Goal: Task Accomplishment & Management: Complete application form

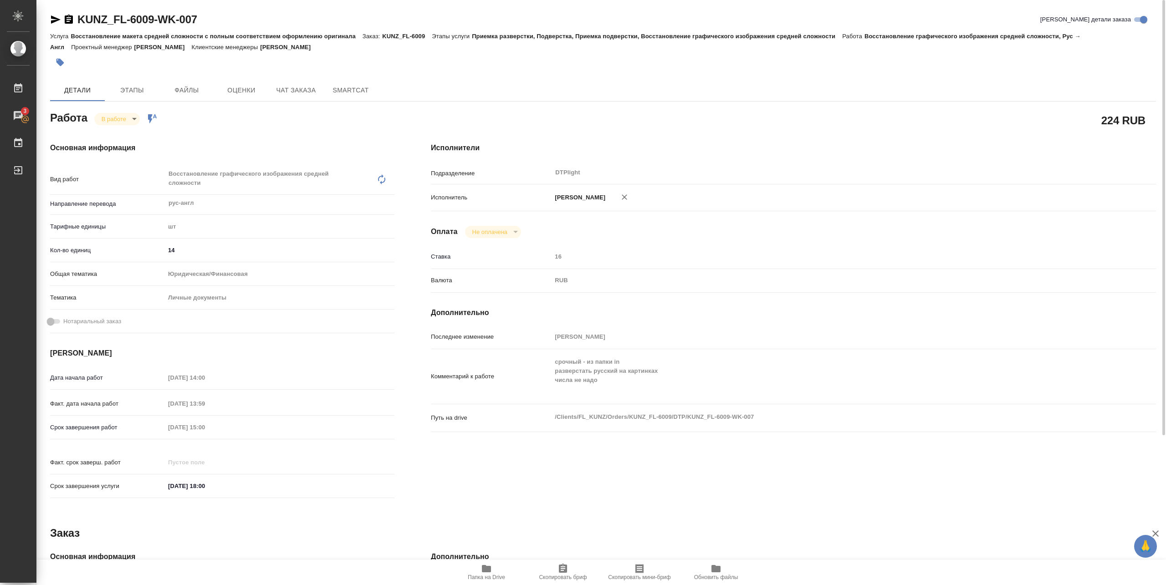
click at [498, 572] on span "Папка на Drive" at bounding box center [487, 571] width 66 height 17
click at [135, 120] on body "🙏 .cls-1 fill:#fff; AWATERA Pankina Anna Работы 3 Чаты График Выйти KUNZ_FL-600…" at bounding box center [583, 292] width 1166 height 585
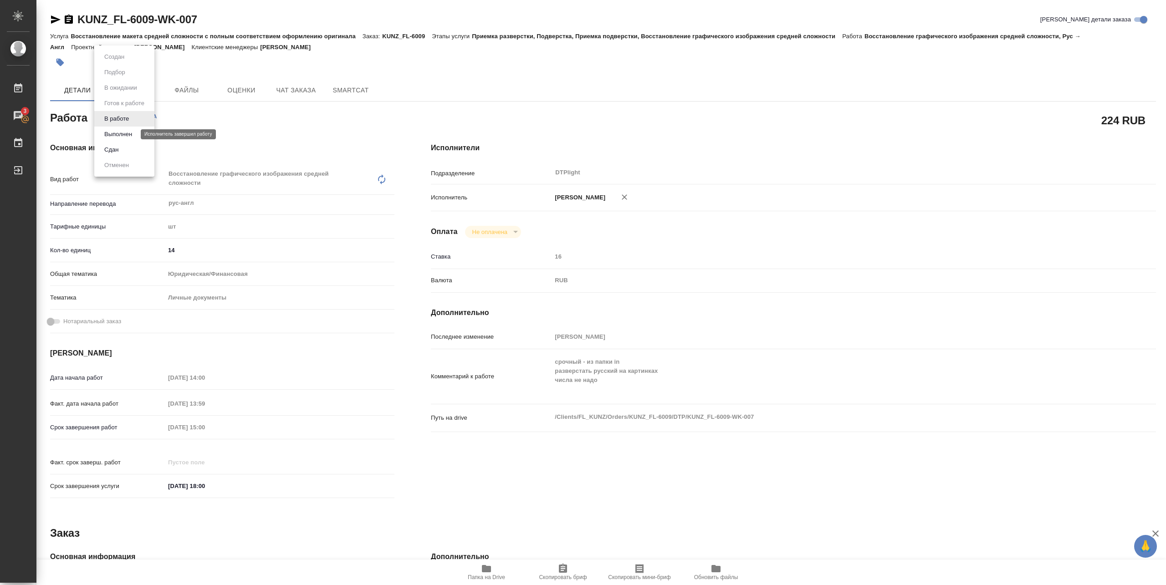
click at [119, 135] on button "Выполнен" at bounding box center [118, 134] width 33 height 10
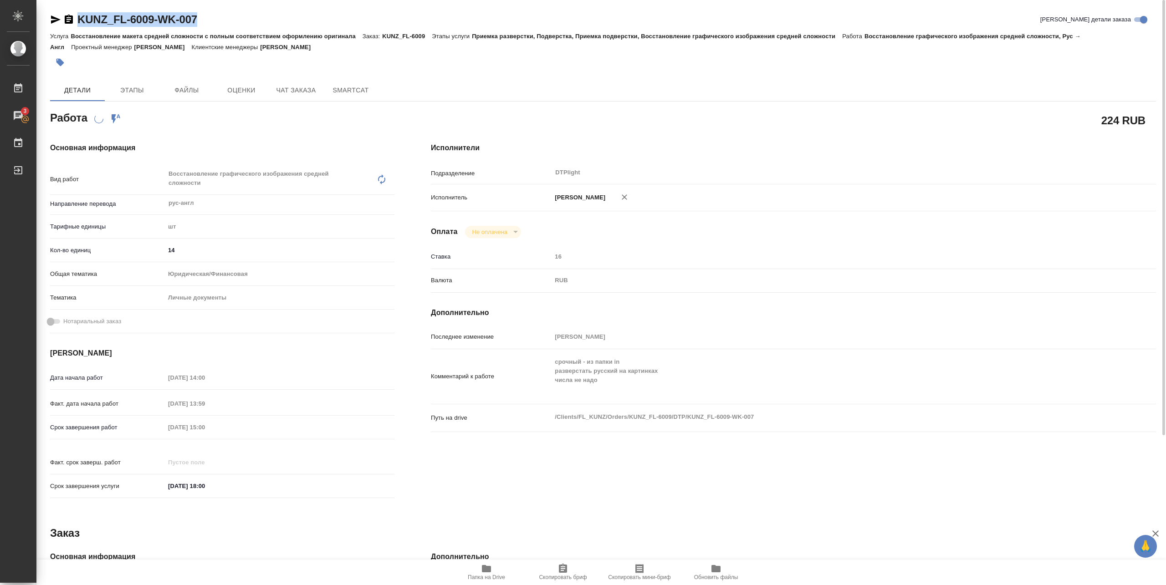
drag, startPoint x: 75, startPoint y: 27, endPoint x: 219, endPoint y: 24, distance: 144.4
click at [219, 24] on div "KUNZ_FL-6009-WK-007 Кратко детали заказа" at bounding box center [603, 21] width 1106 height 18
copy link "KUNZ_FL-6009-WK-007"
type textarea "x"
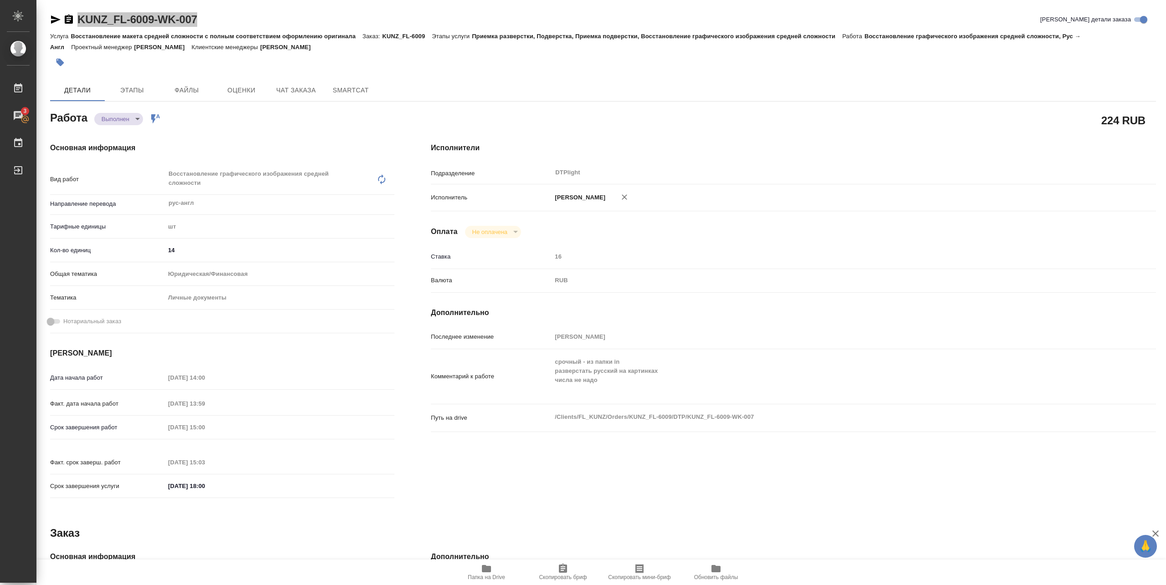
type textarea "x"
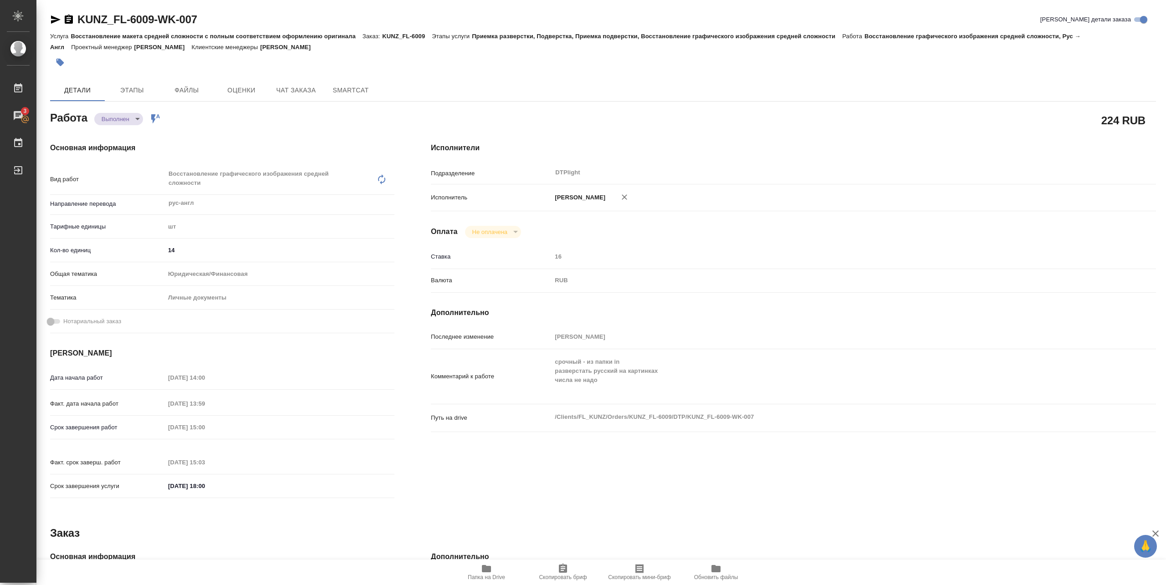
type textarea "x"
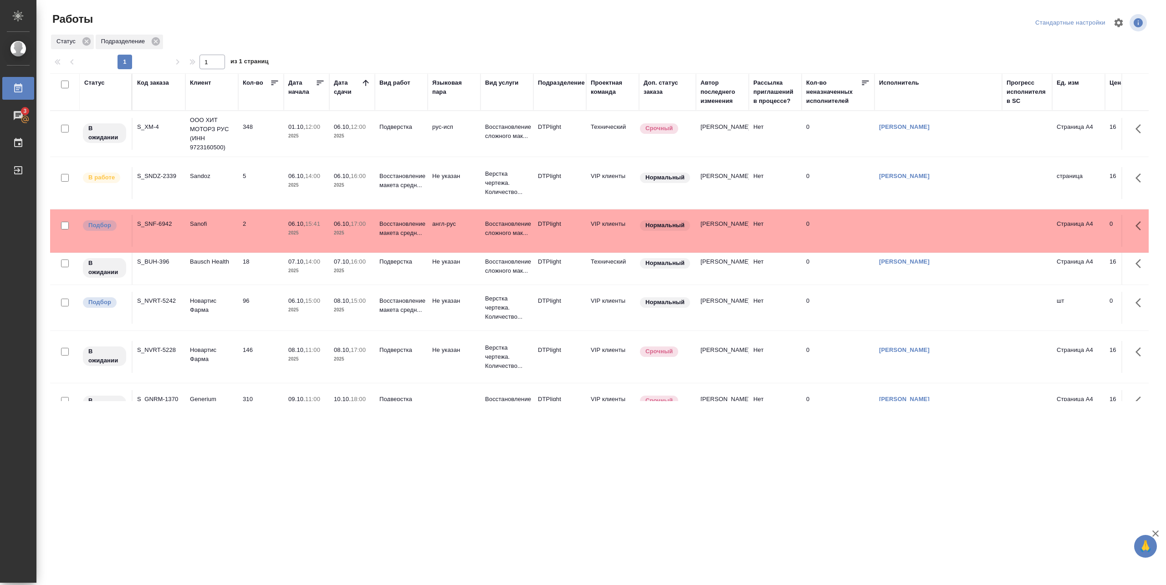
click at [408, 317] on td "Восстановление макета средн..." at bounding box center [401, 308] width 53 height 32
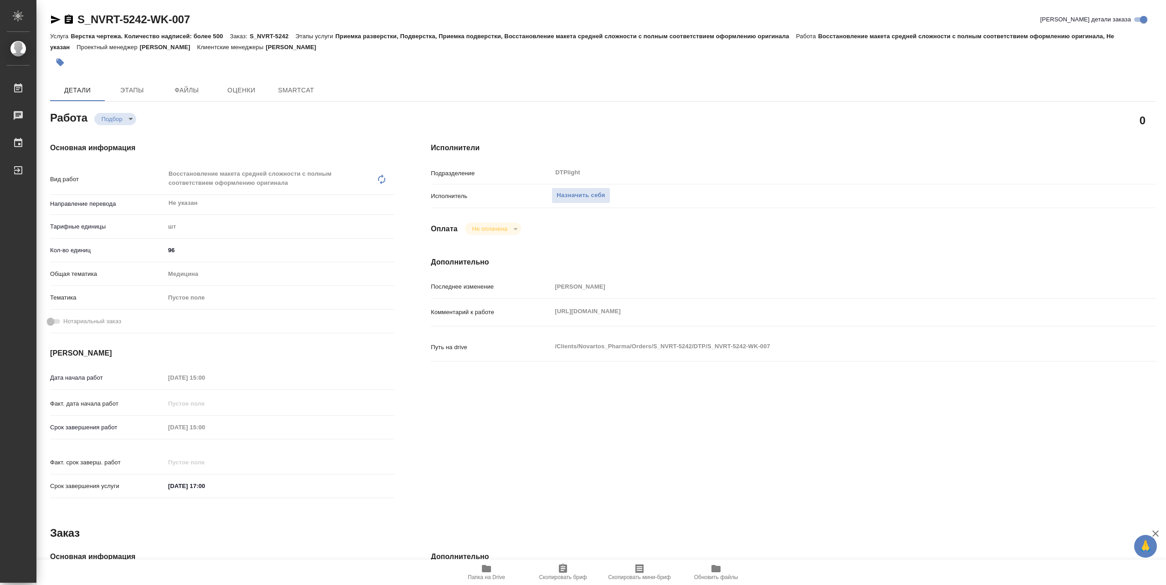
type textarea "x"
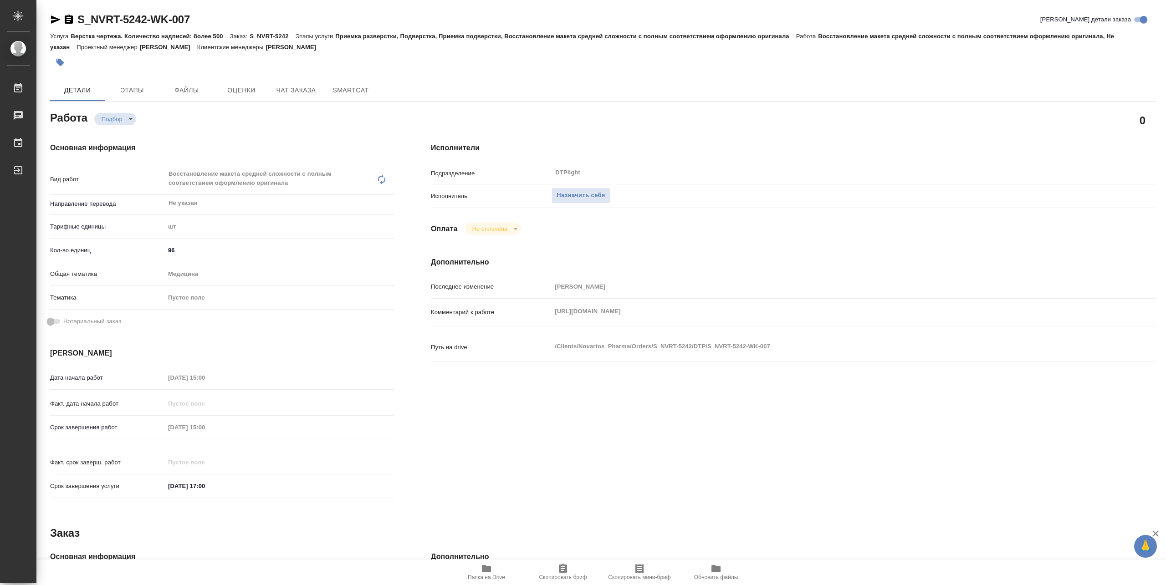
type textarea "x"
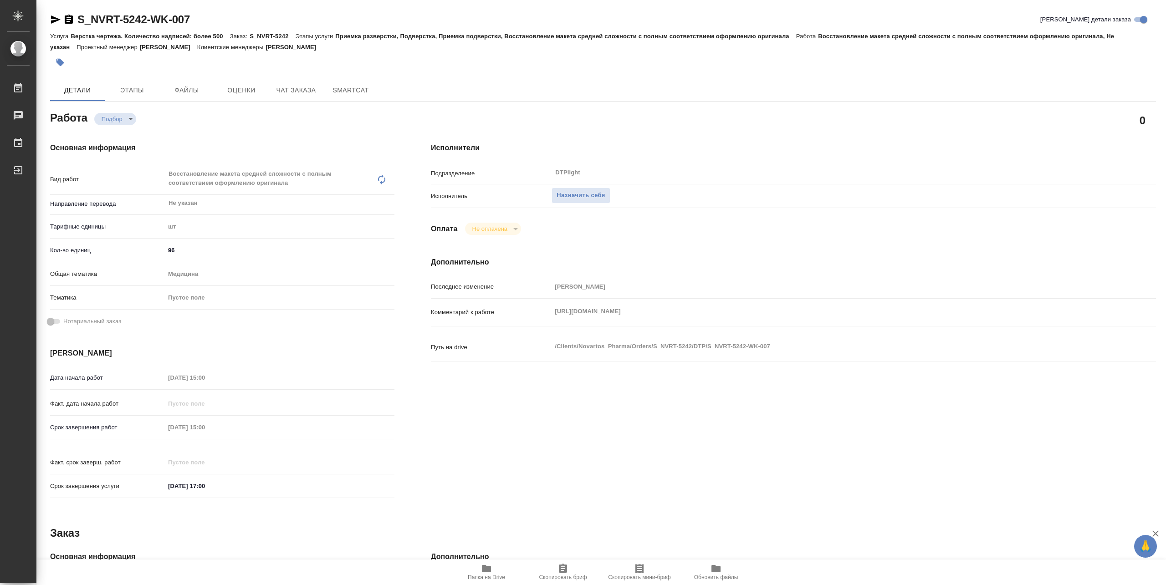
type textarea "x"
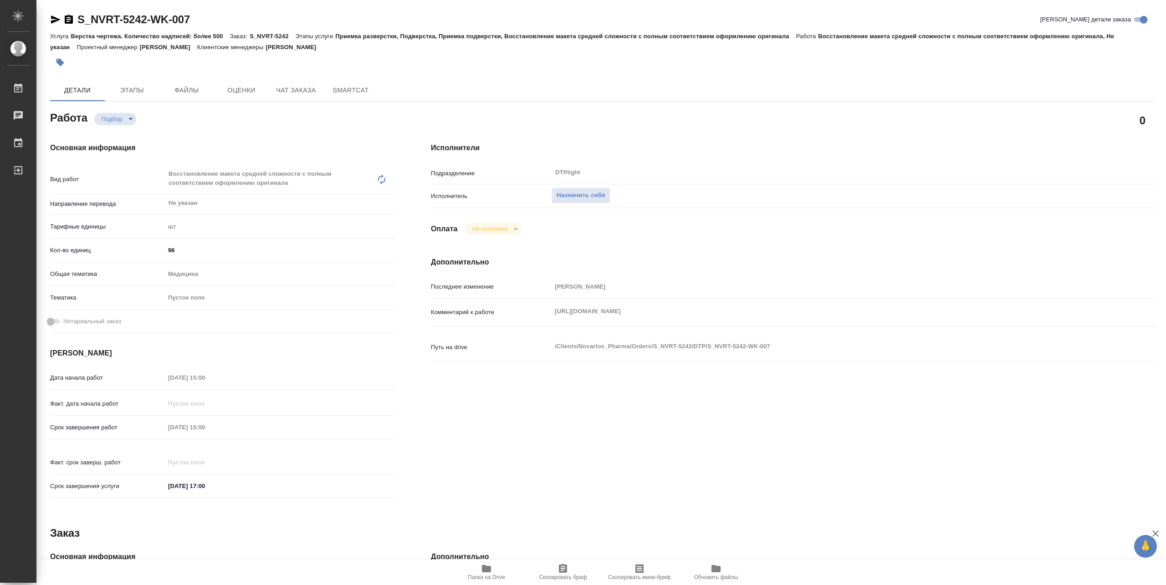
type textarea "x"
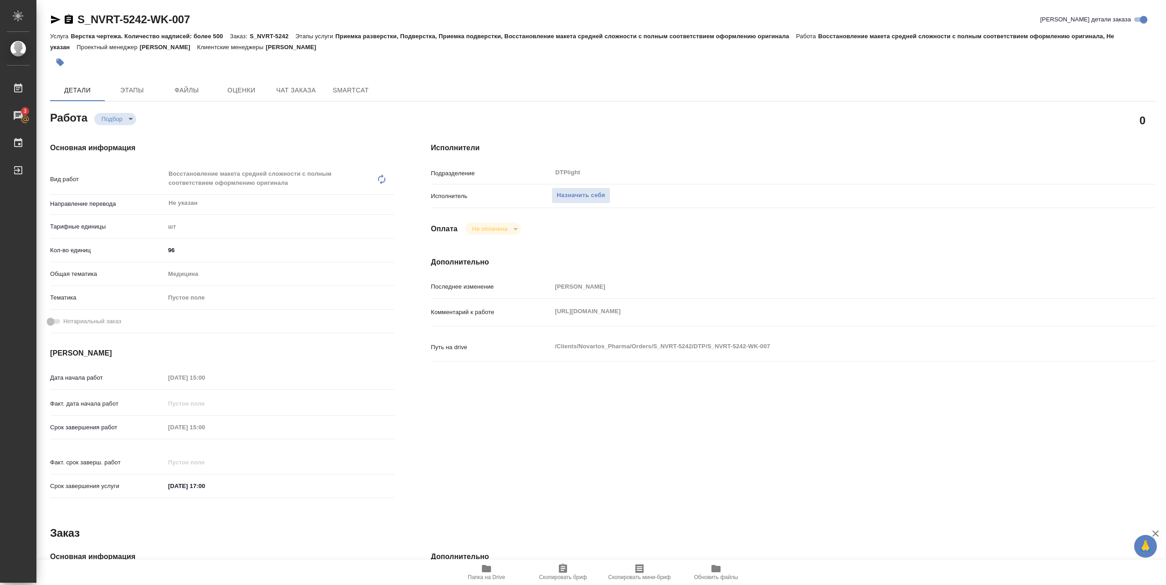
drag, startPoint x: 554, startPoint y: 320, endPoint x: 902, endPoint y: 335, distance: 348.7
click at [902, 335] on div "Комментарий к работе https://drive.awatera.com/apps/files/?dir=/Shares/Novartos…" at bounding box center [793, 319] width 725 height 35
click at [489, 573] on icon "button" at bounding box center [486, 568] width 11 height 11
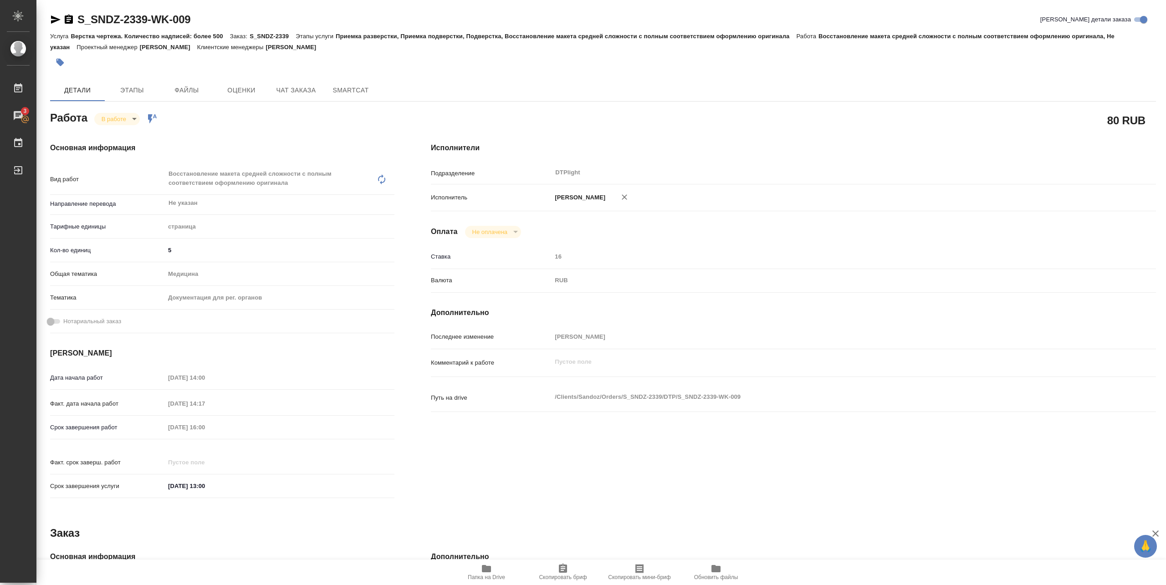
click at [489, 566] on icon "button" at bounding box center [486, 568] width 11 height 11
click at [113, 117] on body "🙏 .cls-1 fill:#fff; AWATERA Pankina Anna Работы 3 Чаты График Выйти S_SNDZ-2339…" at bounding box center [583, 292] width 1166 height 585
click at [122, 132] on button "Выполнен" at bounding box center [118, 134] width 33 height 10
drag, startPoint x: 79, startPoint y: 26, endPoint x: 231, endPoint y: 26, distance: 152.5
click at [231, 26] on div "S_SNDZ-2339-WK-009 Кратко детали заказа" at bounding box center [603, 19] width 1106 height 15
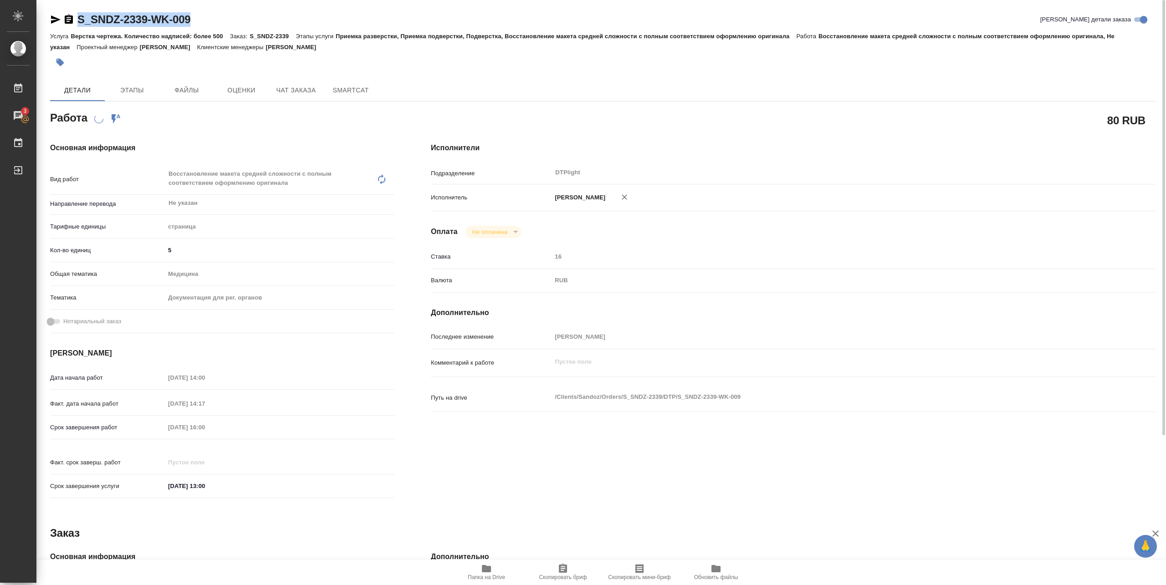
copy link "S_SNDZ-2339-WK-009"
type textarea "x"
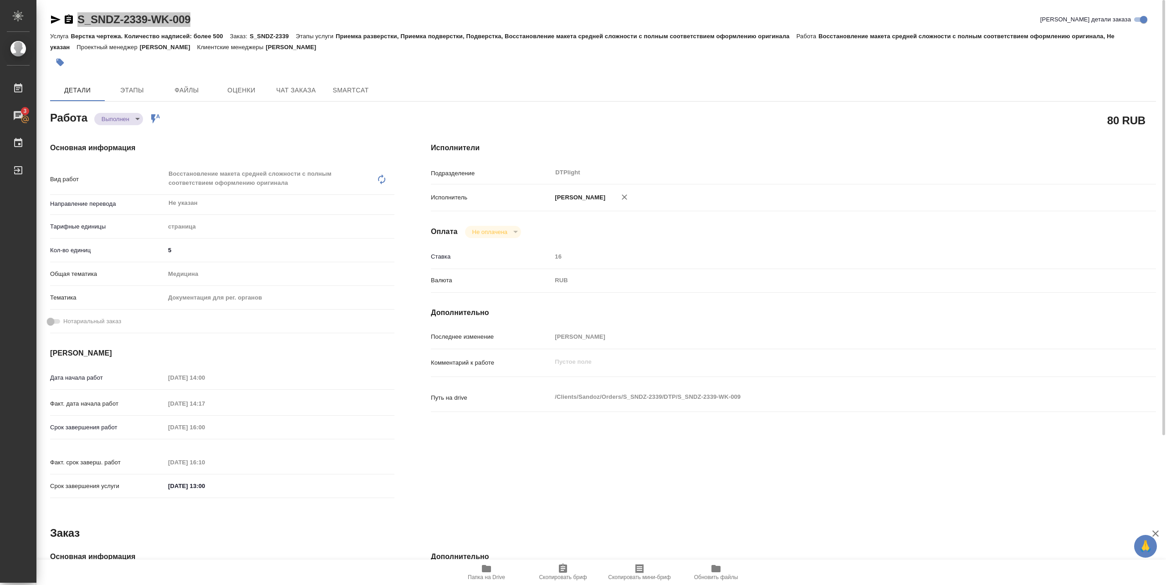
type textarea "x"
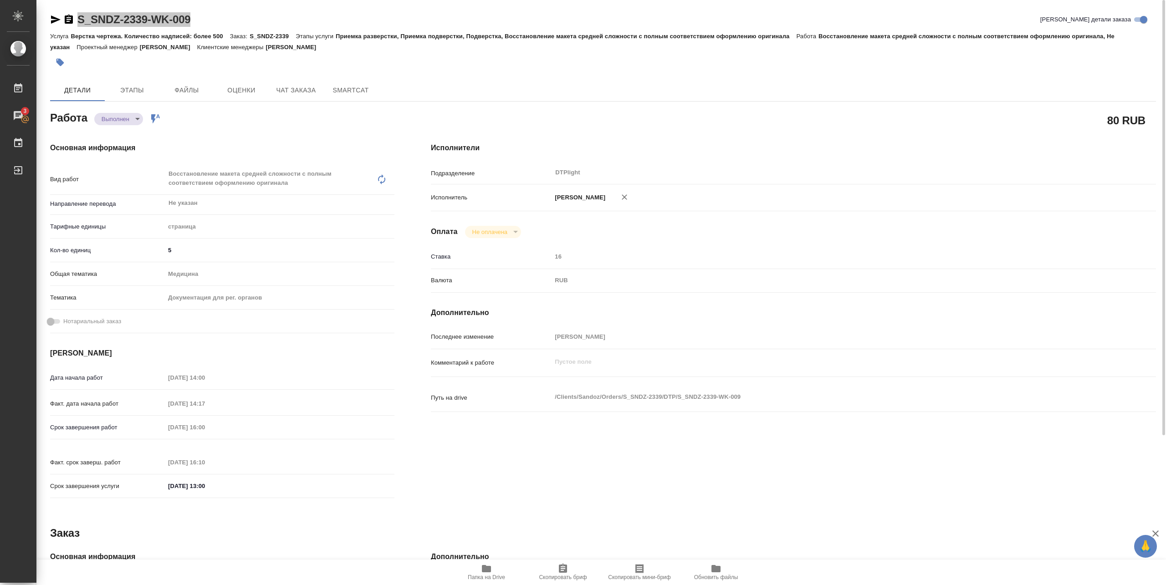
type textarea "x"
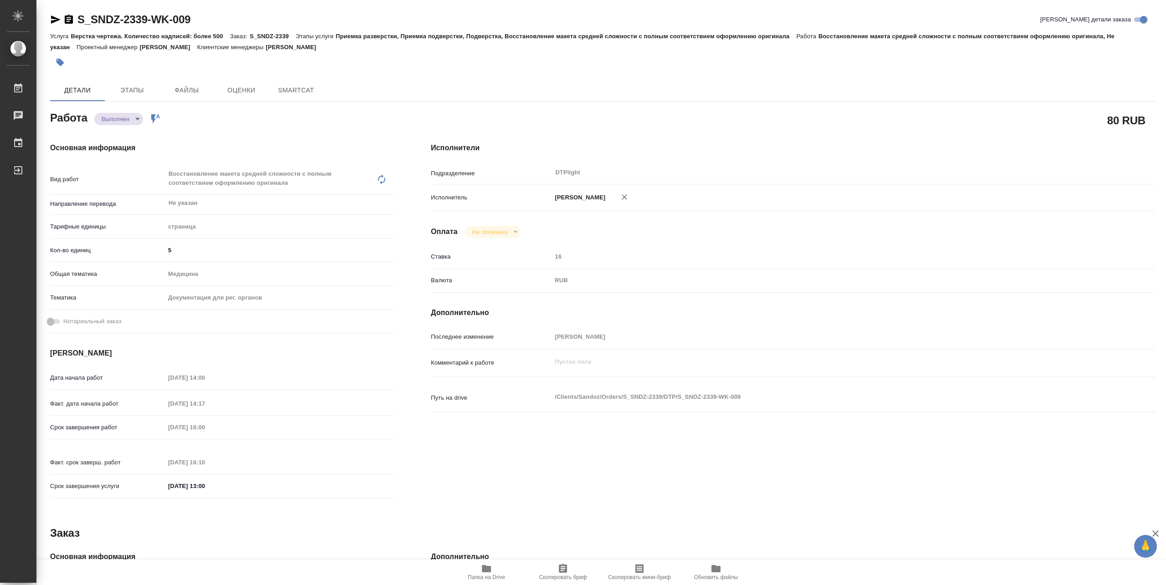
type textarea "x"
drag, startPoint x: 76, startPoint y: 25, endPoint x: 217, endPoint y: 29, distance: 140.3
click at [217, 29] on div "S_SNDZ-2339-WK-009 [PERSON_NAME] детали заказа" at bounding box center [603, 21] width 1106 height 18
type textarea "x"
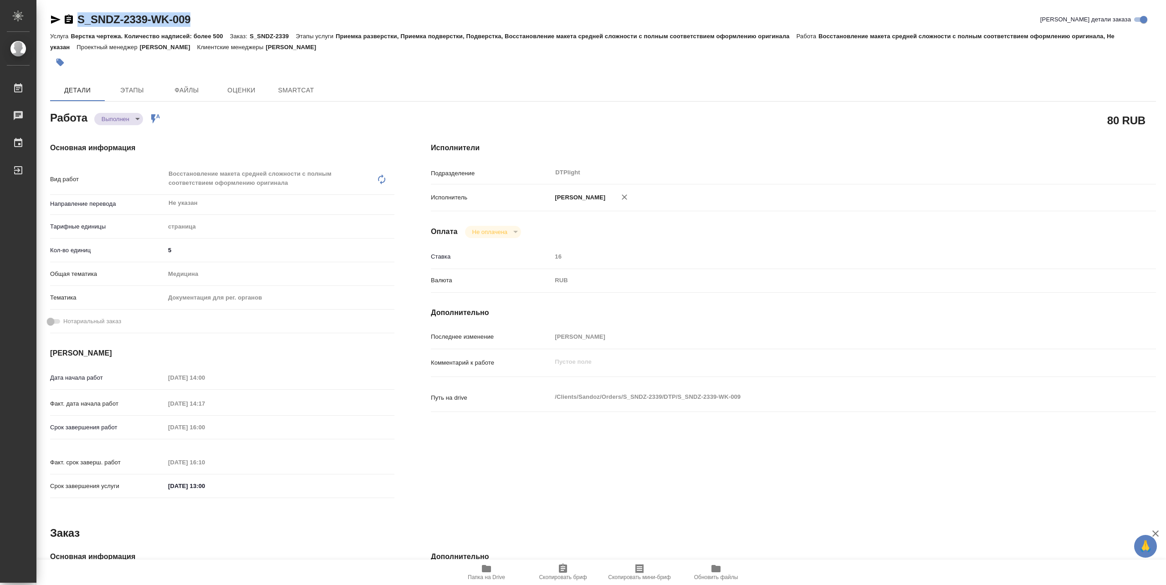
type textarea "x"
copy link "S_SNDZ-2339-WK-009"
type textarea "x"
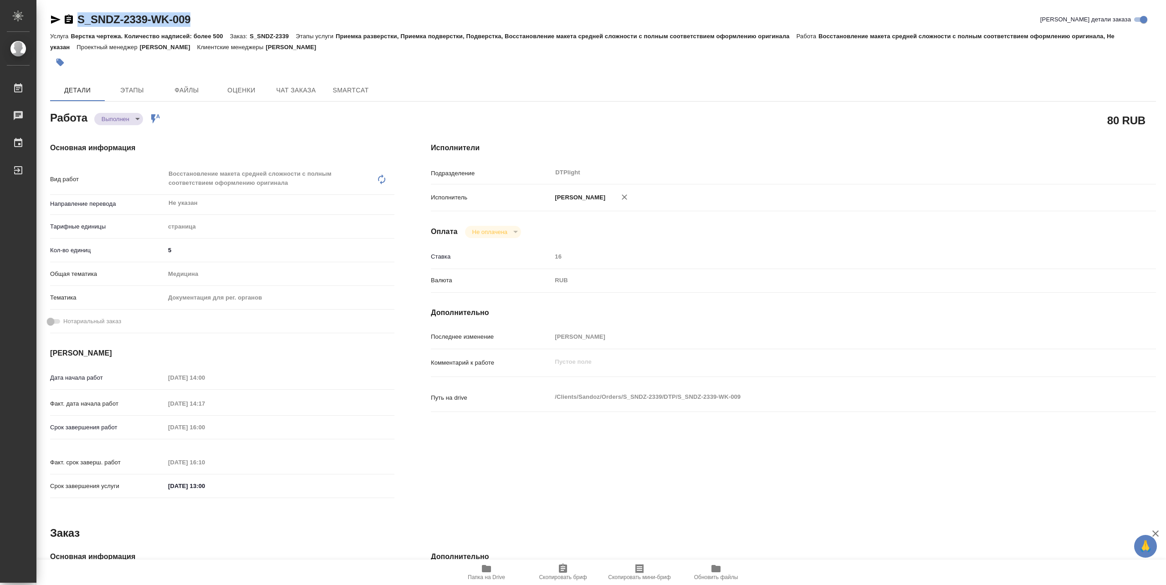
type textarea "x"
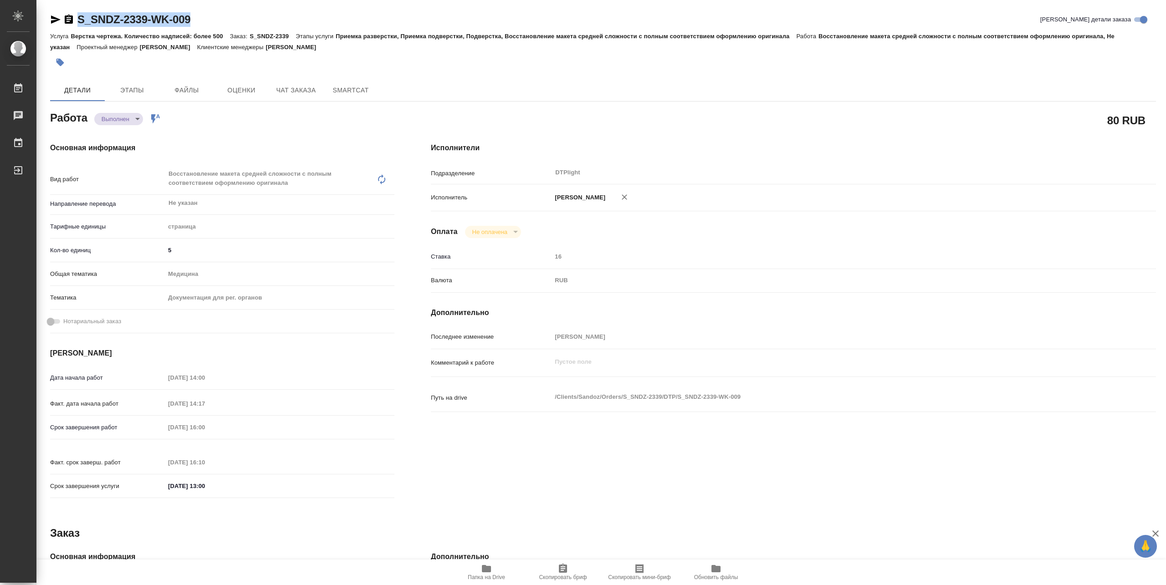
type textarea "x"
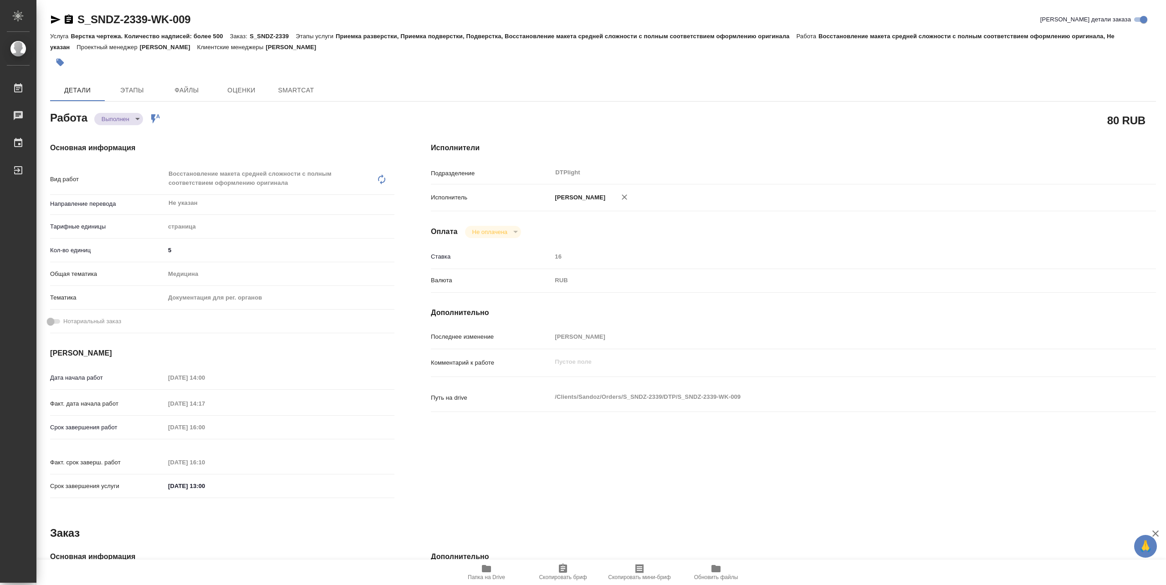
type textarea "x"
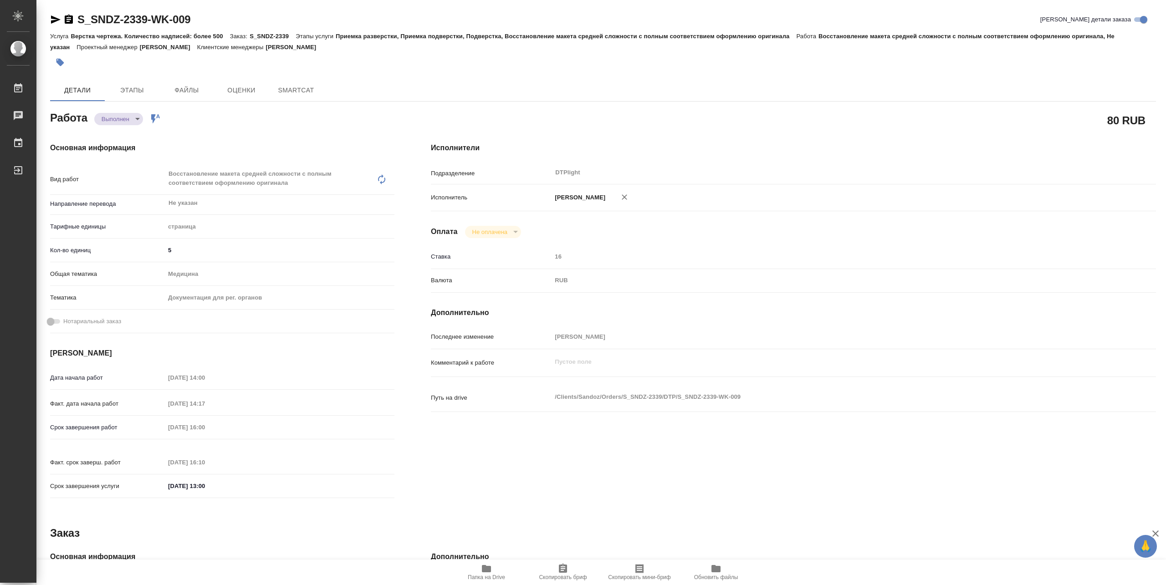
type textarea "x"
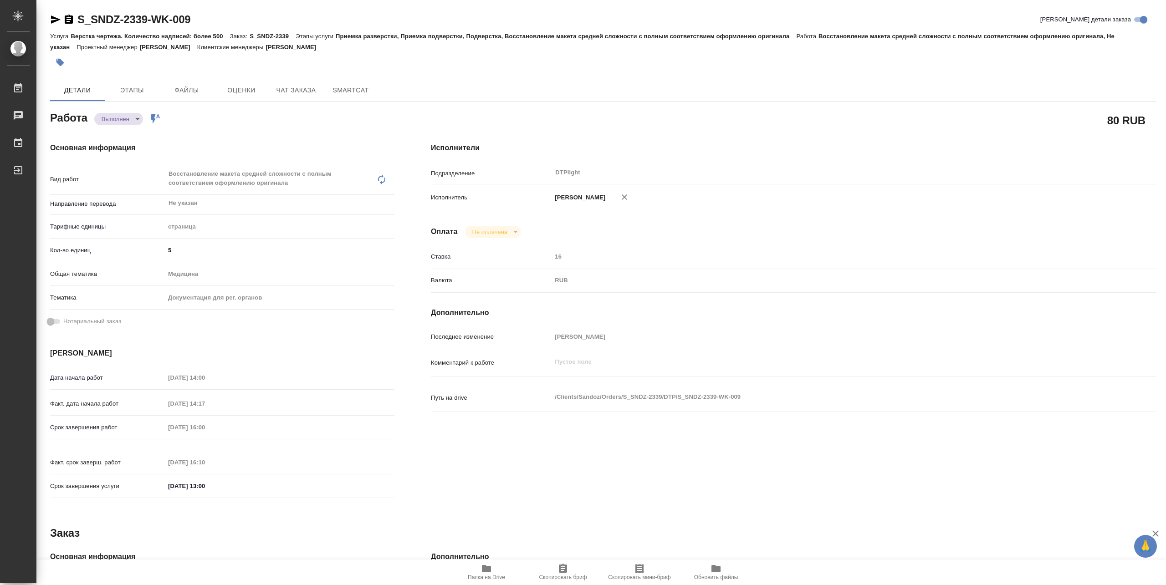
type textarea "x"
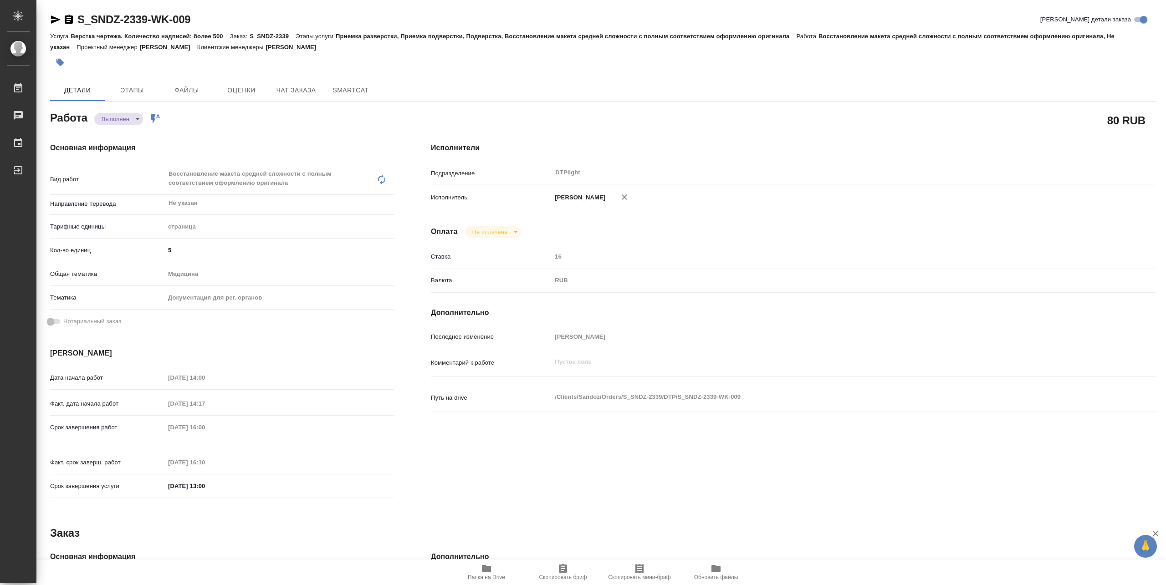
type textarea "x"
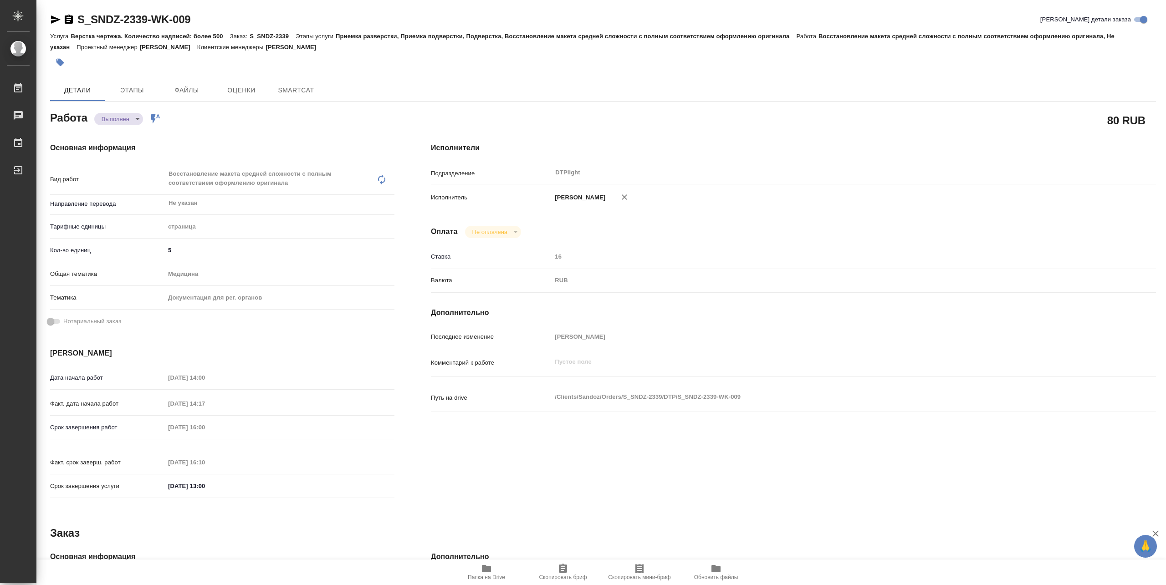
type textarea "x"
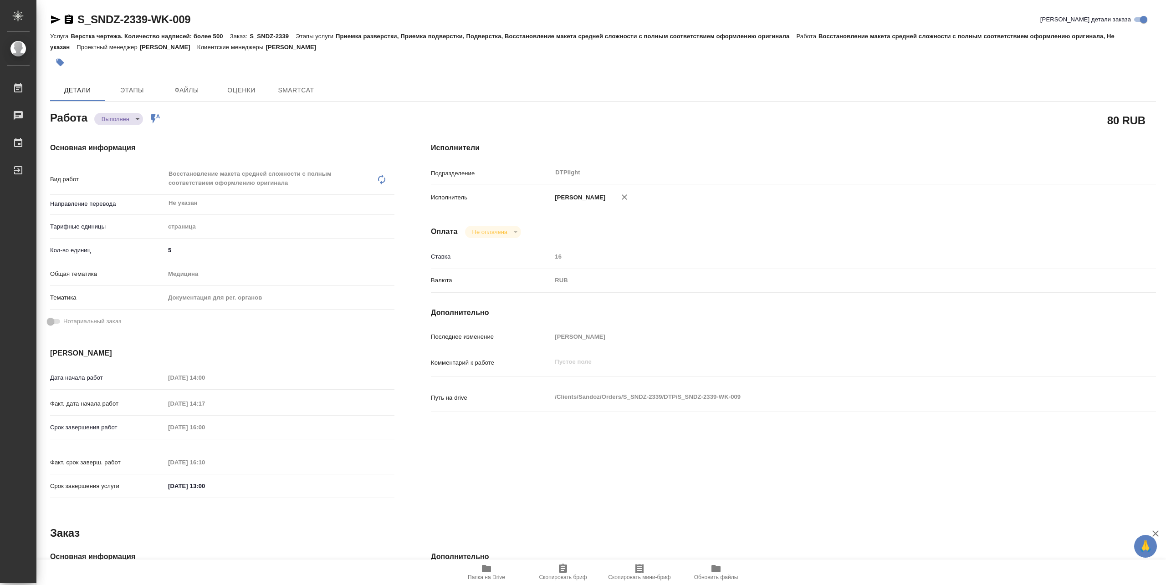
type textarea "x"
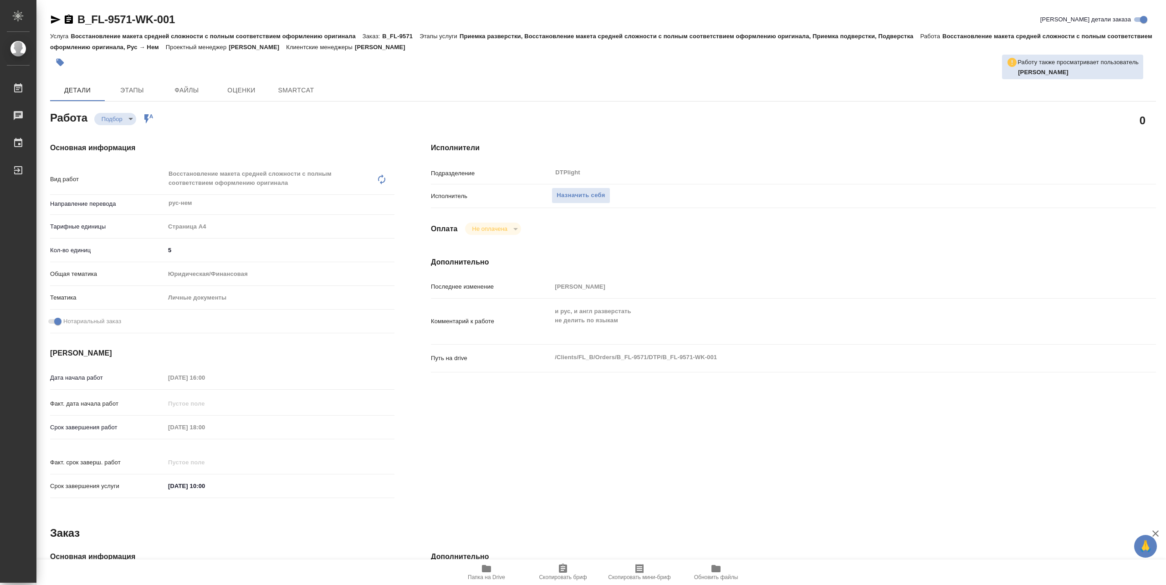
type textarea "x"
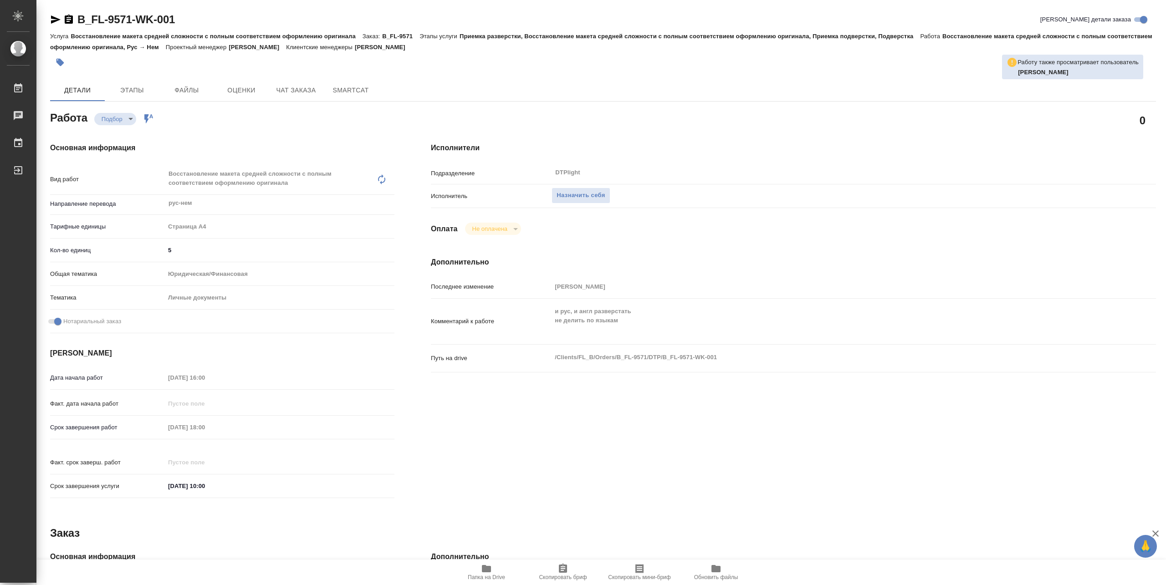
type textarea "x"
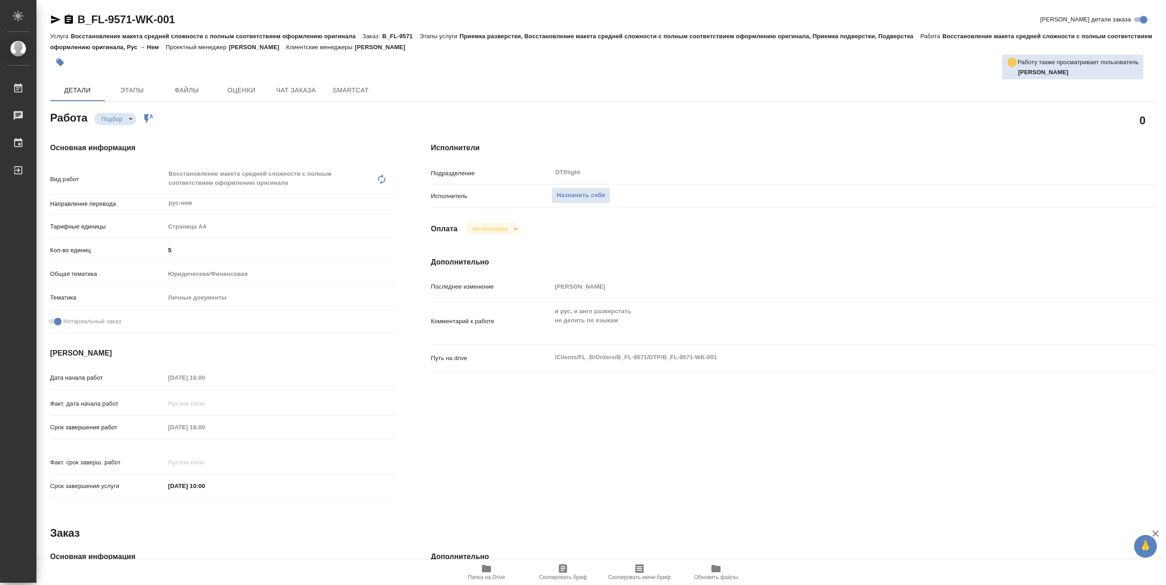
type textarea "x"
